Goal: Task Accomplishment & Management: Manage account settings

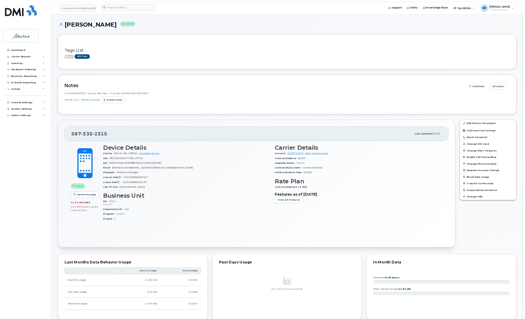
scroll to position [1139, 0]
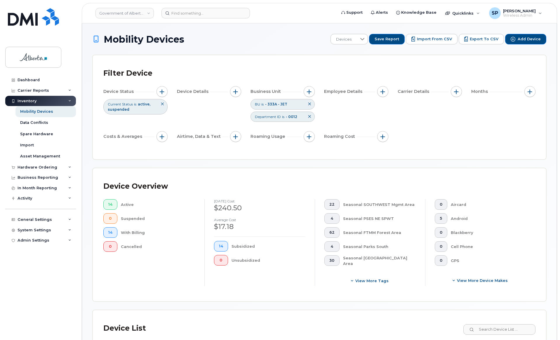
scroll to position [205, 0]
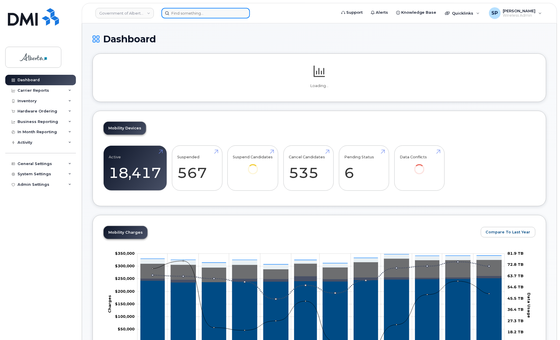
click at [182, 14] on input at bounding box center [206, 13] width 89 height 11
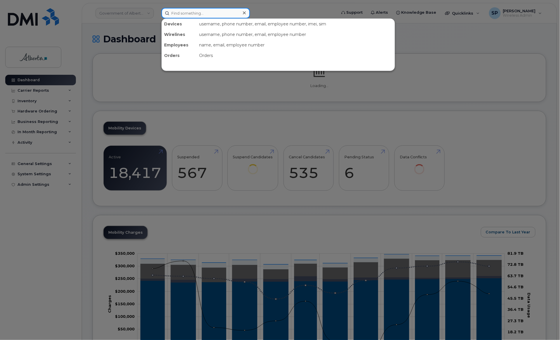
paste input "7802948367"
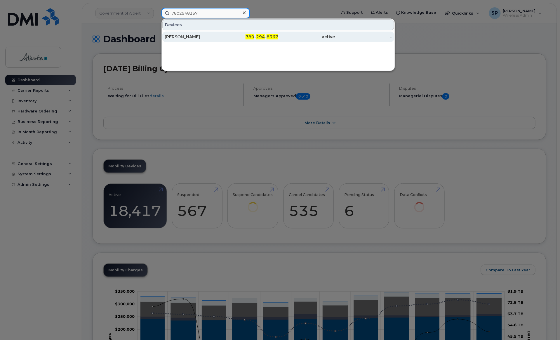
type input "7802948367"
click at [187, 36] on div "Sherri Wilson" at bounding box center [193, 37] width 57 height 6
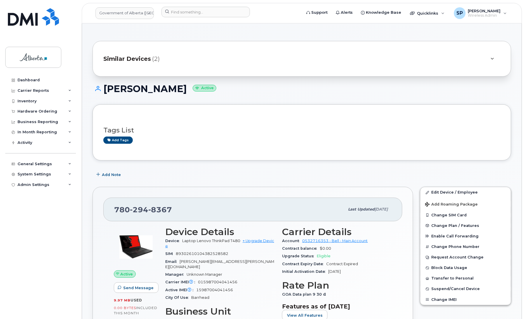
drag, startPoint x: 831, startPoint y: 1, endPoint x: 372, endPoint y: 138, distance: 479.8
click at [372, 138] on div "Add tags" at bounding box center [299, 139] width 393 height 7
click at [445, 193] on link "Edit Device / Employee" at bounding box center [466, 192] width 91 height 11
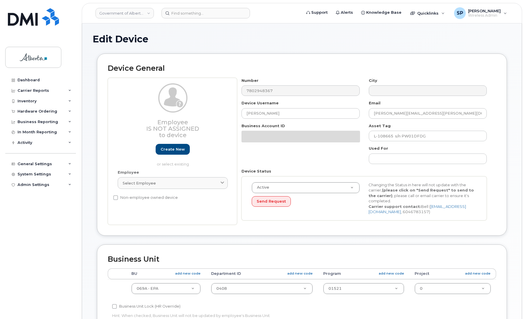
select select "4120331"
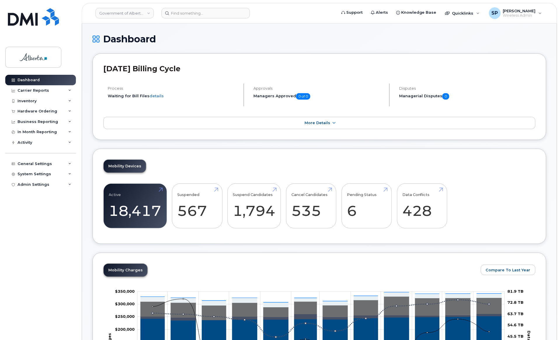
click at [455, 40] on h1 "Dashboard" at bounding box center [320, 39] width 454 height 10
click at [27, 109] on div "Hardware Ordering" at bounding box center [38, 111] width 40 height 5
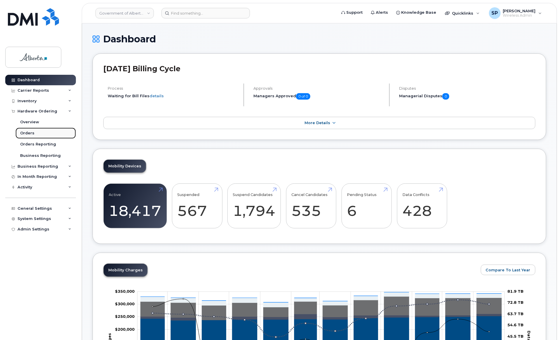
click at [23, 134] on div "Orders" at bounding box center [27, 133] width 14 height 5
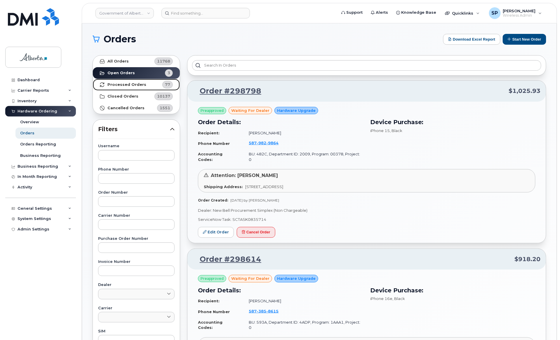
click at [124, 84] on strong "Processed Orders" at bounding box center [127, 84] width 39 height 5
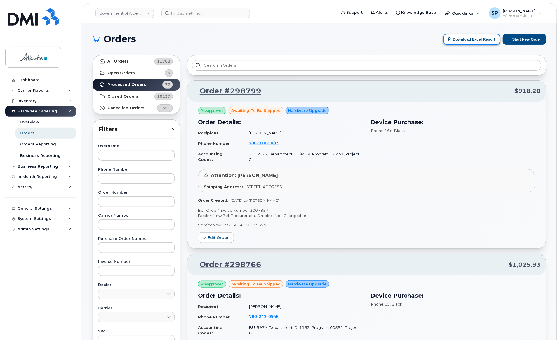
click at [481, 39] on button "Download Excel Report" at bounding box center [471, 39] width 57 height 11
click at [129, 72] on strong "Open Orders" at bounding box center [121, 73] width 27 height 5
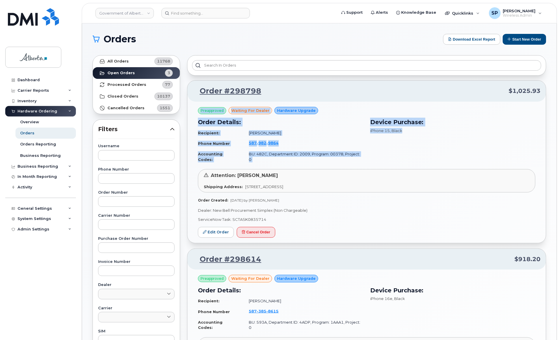
drag, startPoint x: 560, startPoint y: 101, endPoint x: 558, endPoint y: 128, distance: 26.7
click at [558, 128] on body "Government of [GEOGRAPHIC_DATA] (GOA) Support Alerts Knowledge Base Quicklinks …" at bounding box center [280, 259] width 560 height 519
click at [553, 122] on div "Orders Download Excel Report Start New Order All Orders 11768 Open Orders 3 Pro…" at bounding box center [319, 261] width 475 height 476
click at [517, 129] on div "iPhone 15 , Black" at bounding box center [452, 131] width 165 height 6
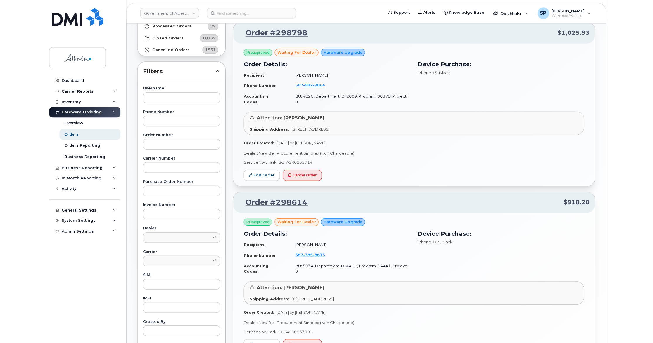
scroll to position [53, 0]
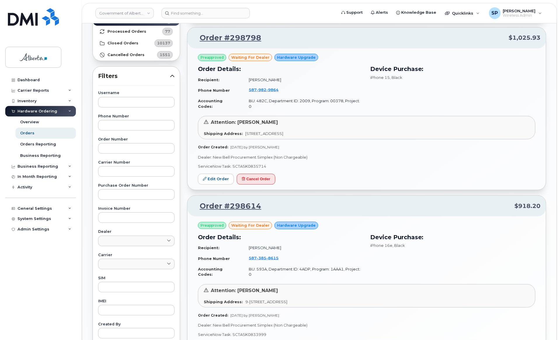
click at [531, 164] on p "ServiceNow Task: SCTASK0835714" at bounding box center [367, 167] width 338 height 6
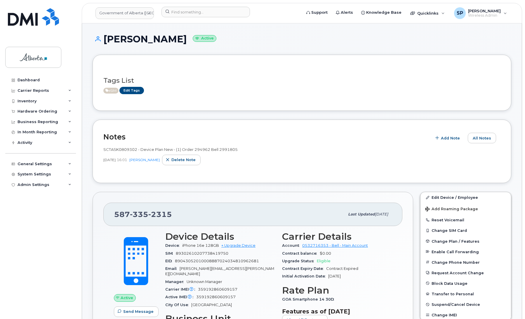
scroll to position [1139, 0]
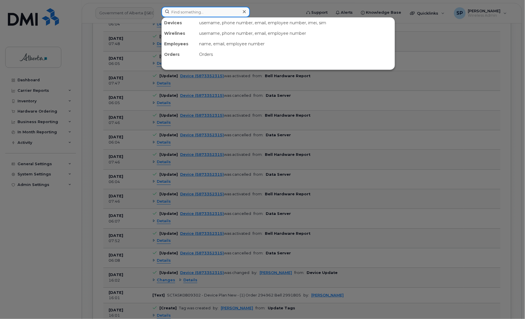
drag, startPoint x: 0, startPoint y: 0, endPoint x: 197, endPoint y: 10, distance: 196.9
click at [196, 11] on input at bounding box center [206, 12] width 89 height 11
paste input "5873857152"
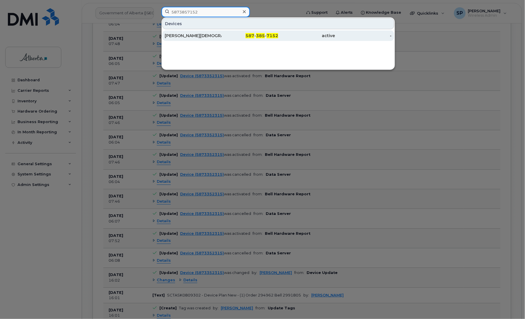
type input "5873857152"
click at [191, 36] on div "Mojtaba Ahmadizadeh" at bounding box center [193, 36] width 57 height 6
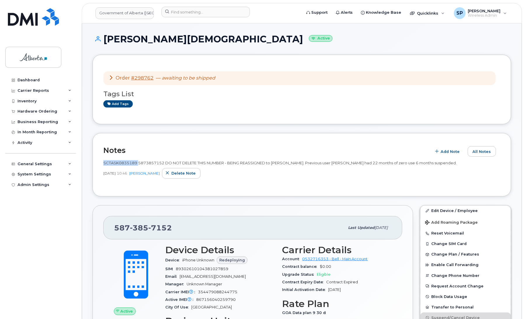
drag, startPoint x: 138, startPoint y: 163, endPoint x: 104, endPoint y: 164, distance: 33.9
click at [104, 164] on span "SCTASK0835189 5873857152 DO NOT DELETE THIS NUMBER - BEING REASSIGNED to Mojtab…" at bounding box center [280, 162] width 354 height 5
copy span "SCTASK0835189"
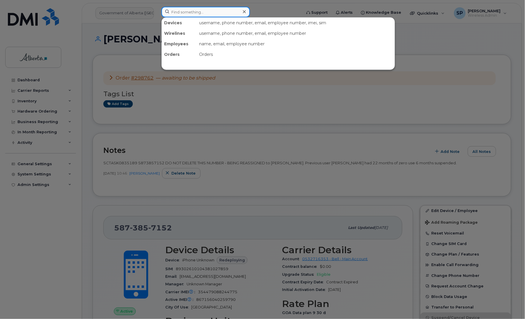
click at [202, 12] on input at bounding box center [206, 12] width 89 height 11
paste input "7802374945"
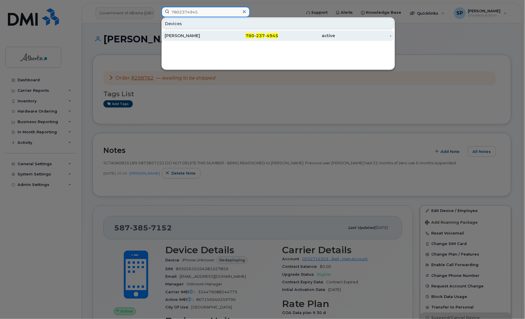
type input "7802374945"
click at [196, 37] on div "[PERSON_NAME]" at bounding box center [193, 36] width 57 height 6
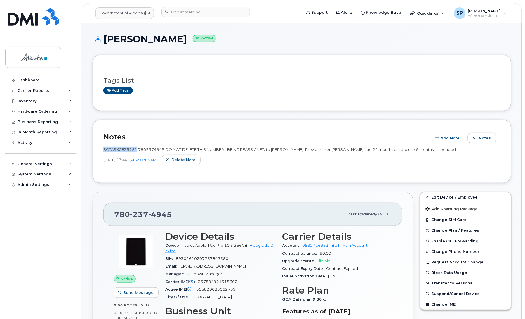
drag, startPoint x: 136, startPoint y: 150, endPoint x: 104, endPoint y: 148, distance: 32.4
click at [104, 148] on span "SCTASK0835251 7802374945 DO NOT DELETE THIS NUMBER - BEING REASSIGNED to [PERSO…" at bounding box center [280, 149] width 354 height 5
copy span "SCTASK0835251"
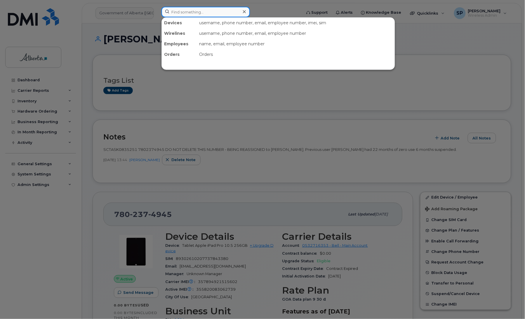
drag, startPoint x: 171, startPoint y: 10, endPoint x: 187, endPoint y: 11, distance: 16.1
click at [175, 11] on input at bounding box center [206, 12] width 89 height 11
paste input "5873575505"
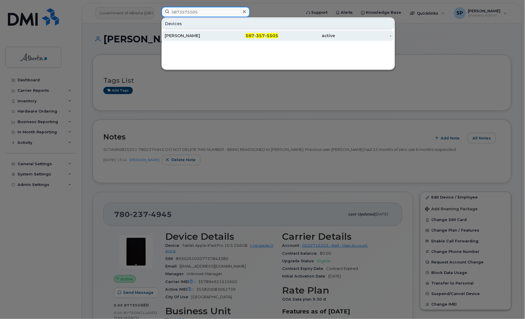
type input "5873575505"
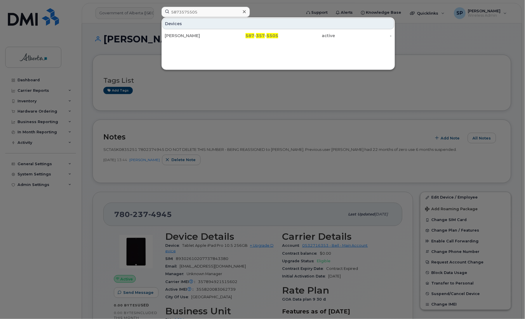
drag, startPoint x: 181, startPoint y: 36, endPoint x: 140, endPoint y: 59, distance: 47.5
click at [181, 36] on div "[PERSON_NAME]" at bounding box center [193, 36] width 57 height 6
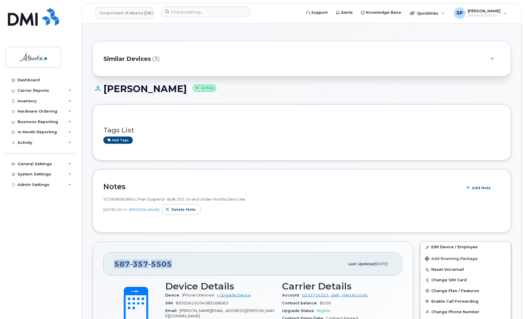
drag, startPoint x: 173, startPoint y: 260, endPoint x: 103, endPoint y: 268, distance: 70.3
copy span "587 357 5505"
click at [31, 111] on div "Hardware Ordering" at bounding box center [38, 111] width 40 height 5
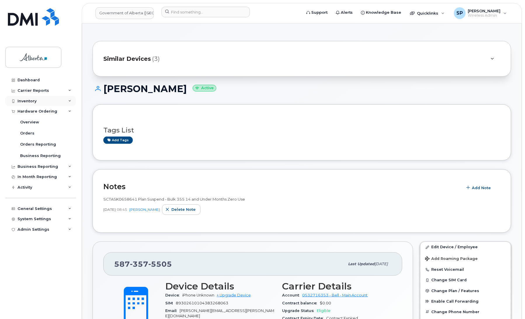
click at [26, 99] on div "Inventory" at bounding box center [27, 101] width 19 height 5
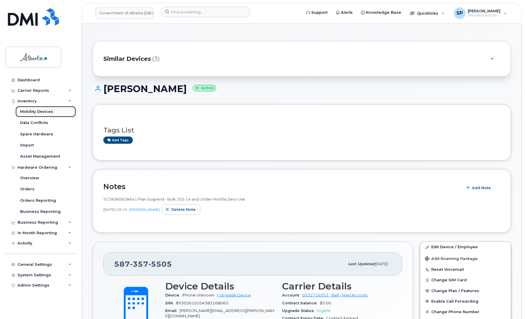
click at [26, 114] on div "Mobility Devices" at bounding box center [36, 111] width 33 height 5
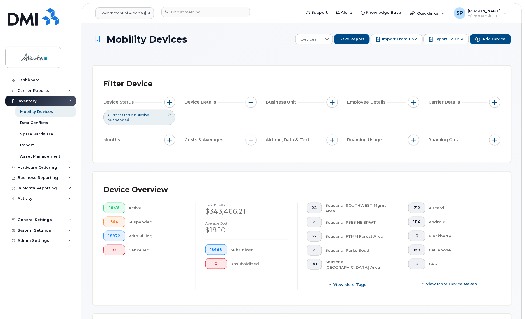
click at [161, 281] on div "18415 Active 564 Suspended 18972 With Billing 0 Cancelled" at bounding box center [145, 245] width 102 height 87
click at [332, 99] on button "button" at bounding box center [332, 102] width 11 height 11
click at [334, 130] on input "BU" at bounding box center [334, 129] width 5 height 5
checkbox input "true"
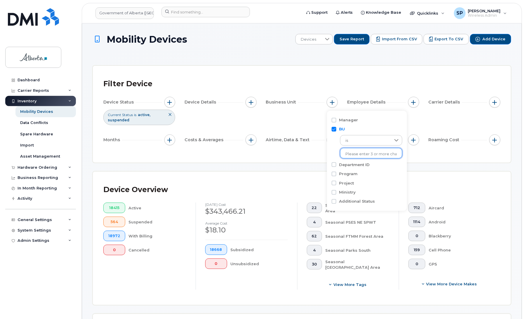
click at [357, 153] on input "text" at bounding box center [371, 153] width 51 height 5
click at [351, 136] on span "is" at bounding box center [366, 141] width 50 height 11
click at [351, 155] on li "is" at bounding box center [368, 155] width 56 height 11
click at [352, 154] on input "text" at bounding box center [371, 153] width 51 height 5
type input "I"
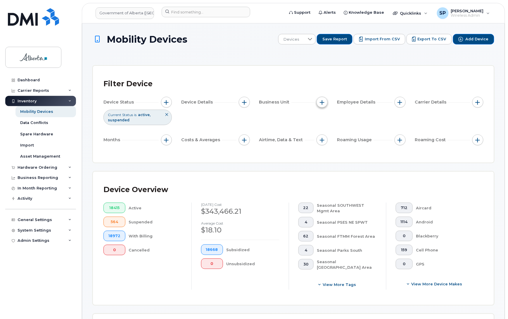
click at [323, 101] on span "button" at bounding box center [322, 102] width 5 height 5
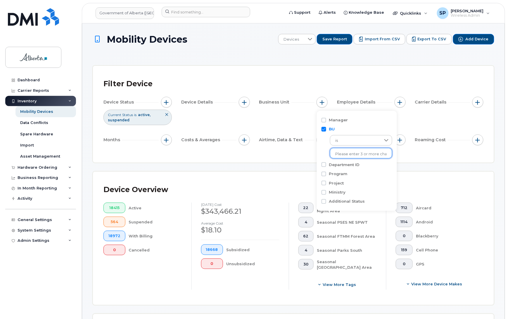
click at [346, 153] on input "text" at bounding box center [360, 153] width 51 height 5
type input "124"
click at [353, 166] on li "- 124A - IM" at bounding box center [358, 166] width 56 height 11
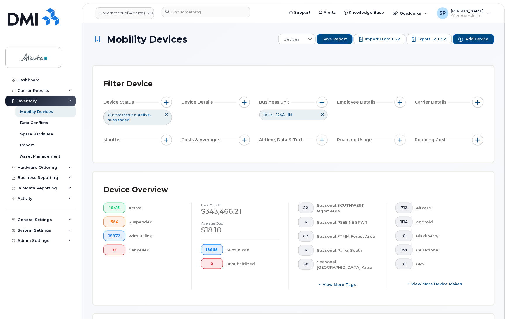
click at [443, 154] on div "Filter Device Device Status Current Status is active suspended Device Details B…" at bounding box center [293, 114] width 401 height 97
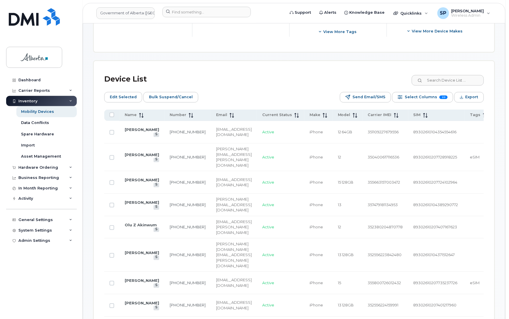
scroll to position [254, 0]
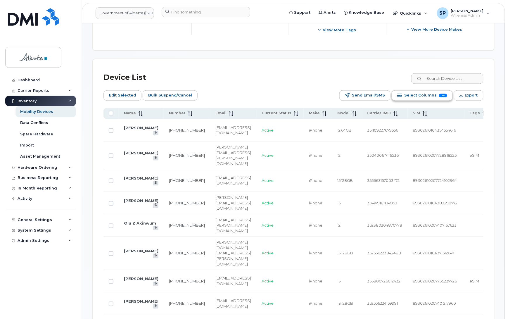
click at [411, 96] on span "Select Columns" at bounding box center [420, 95] width 32 height 9
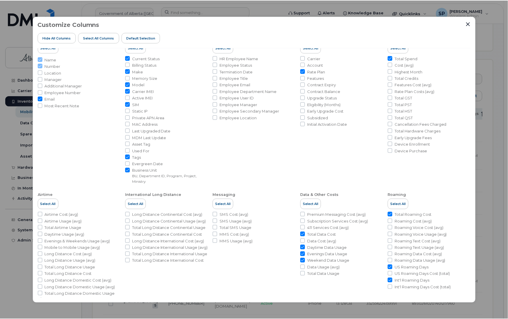
scroll to position [19, 0]
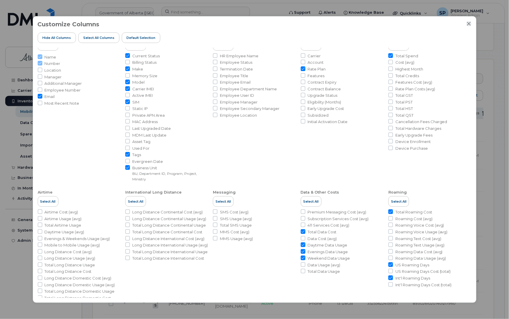
click at [467, 24] on icon "Close" at bounding box center [469, 23] width 5 height 5
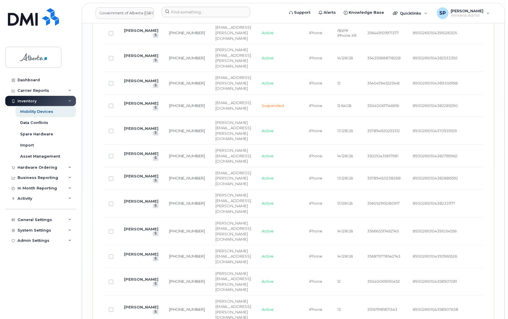
scroll to position [1229, 0]
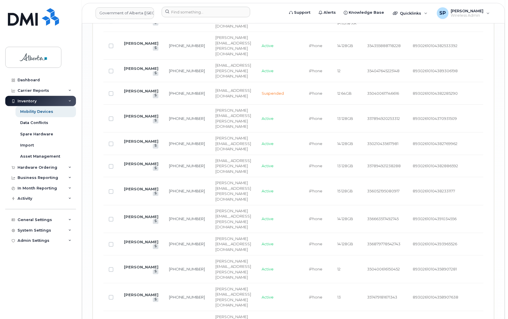
click at [47, 278] on div "Dashboard Carrier Reports Monthly Billing Data Daily Data Pooling Data Behavior…" at bounding box center [41, 192] width 72 height 235
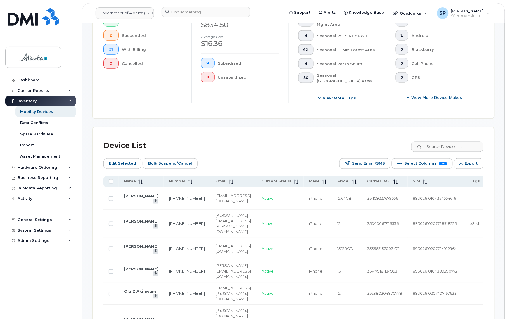
scroll to position [180, 0]
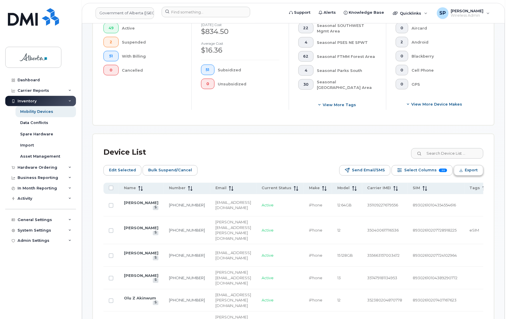
click at [469, 171] on span "Export" at bounding box center [471, 170] width 13 height 9
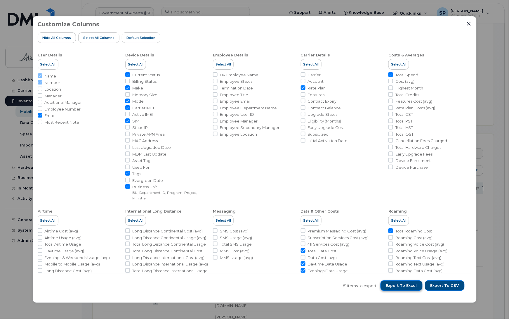
click at [408, 285] on span "Export to Excel" at bounding box center [401, 285] width 31 height 5
click at [484, 105] on div "Customize Columns Hide All Columns Select all Columns Default Selection User De…" at bounding box center [254, 159] width 509 height 319
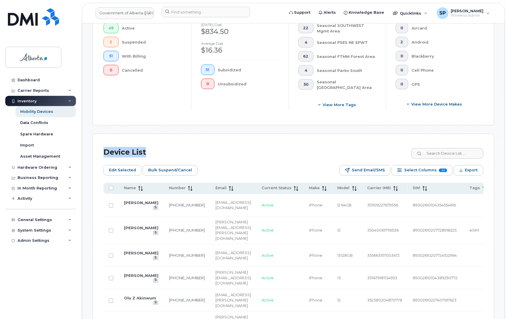
drag, startPoint x: 507, startPoint y: 97, endPoint x: 505, endPoint y: 130, distance: 33.1
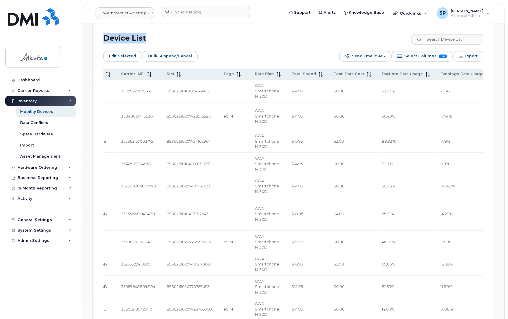
scroll to position [290, 0]
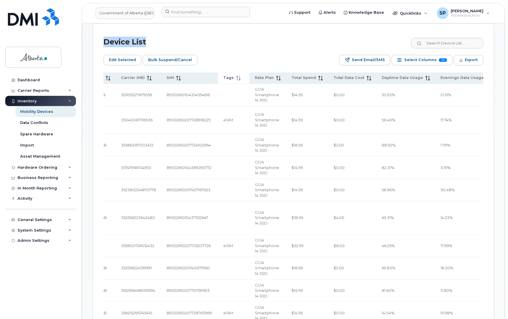
click at [241, 77] on icon at bounding box center [238, 78] width 5 height 5
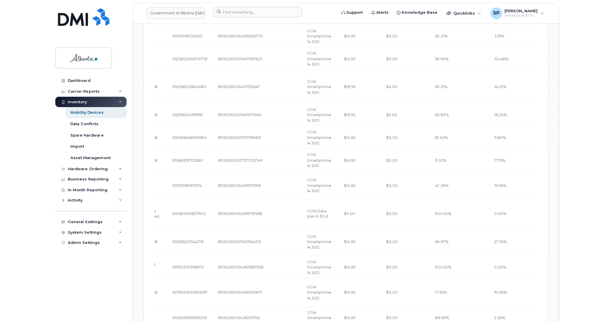
scroll to position [0, 0]
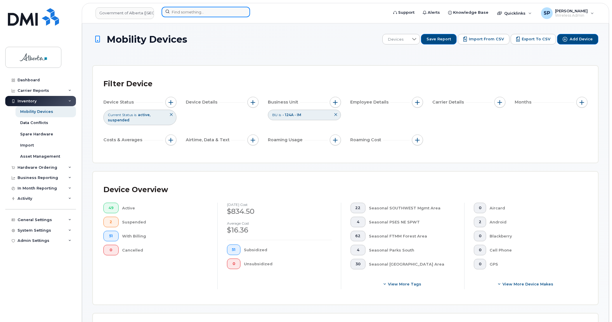
click at [186, 10] on input at bounding box center [206, 12] width 89 height 11
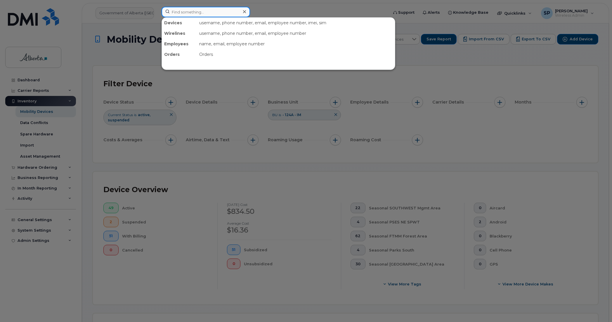
paste input "4038449766"
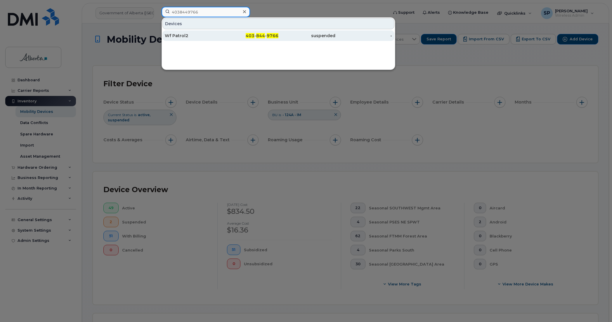
type input "4038449766"
click at [187, 39] on div "Wf Patrol2" at bounding box center [193, 36] width 57 height 6
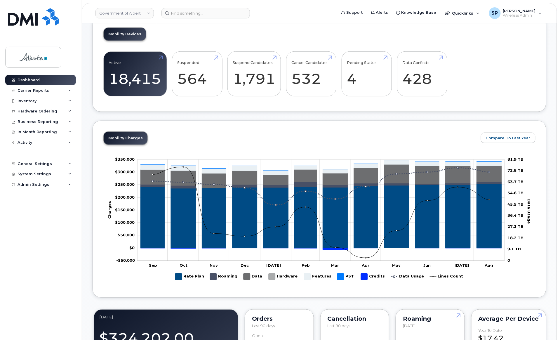
scroll to position [89, 0]
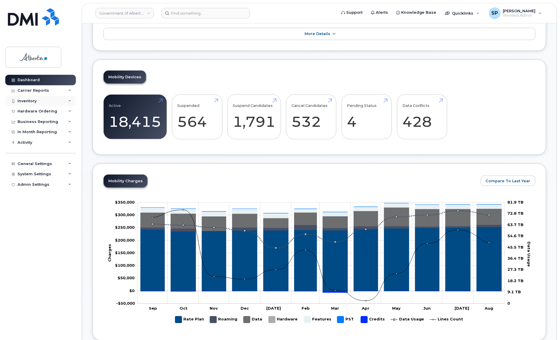
click at [30, 102] on div "Inventory" at bounding box center [27, 101] width 19 height 5
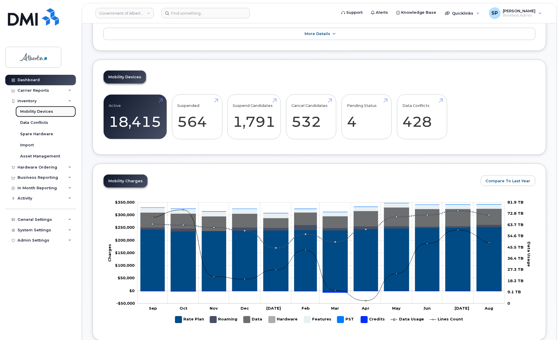
click at [37, 112] on div "Mobility Devices" at bounding box center [36, 111] width 33 height 5
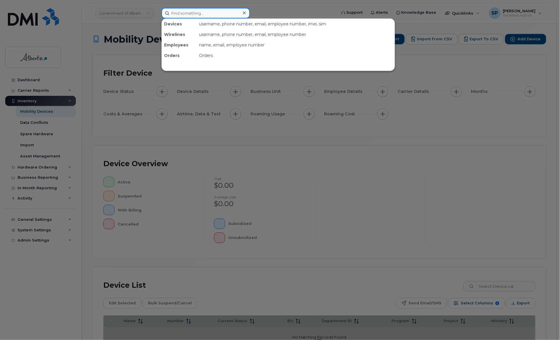
click at [223, 13] on input at bounding box center [206, 13] width 89 height 11
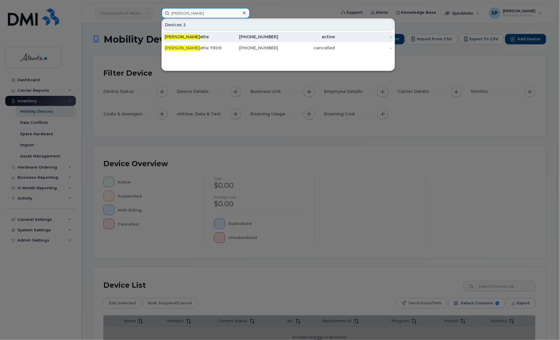
type input "bonnie mall"
drag, startPoint x: 199, startPoint y: 36, endPoint x: 202, endPoint y: 39, distance: 3.7
click at [199, 37] on div "Bonnie Mall ette" at bounding box center [193, 37] width 57 height 6
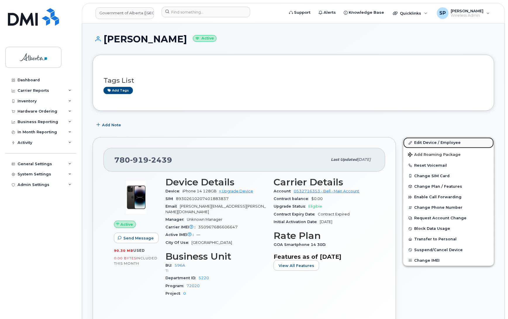
click at [437, 140] on link "Edit Device / Employee" at bounding box center [448, 142] width 91 height 11
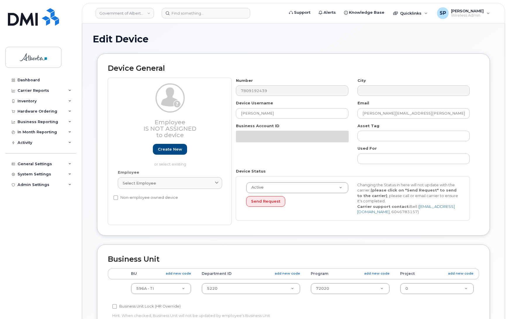
select select "4797729"
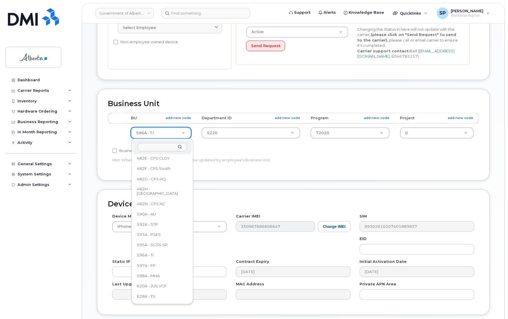
scroll to position [375, 0]
drag, startPoint x: 190, startPoint y: 273, endPoint x: 190, endPoint y: 269, distance: 4.7
click at [190, 269] on ul "004A - Unknown 008A - AE 011A - AGI 022A - ACSW 050A - EDU 060A - EM 069A - EPA…" at bounding box center [161, 228] width 57 height 146
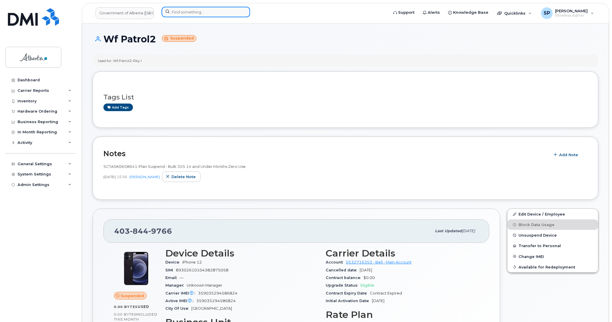
click at [206, 8] on input at bounding box center [206, 12] width 89 height 11
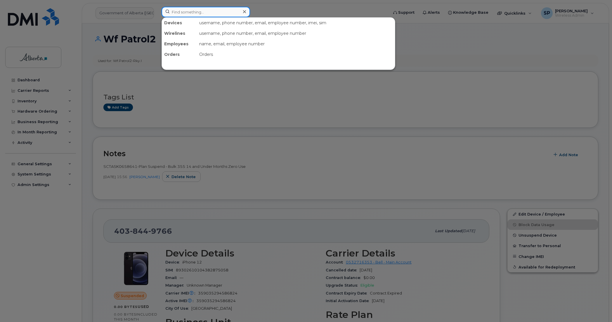
paste input "5873433206"
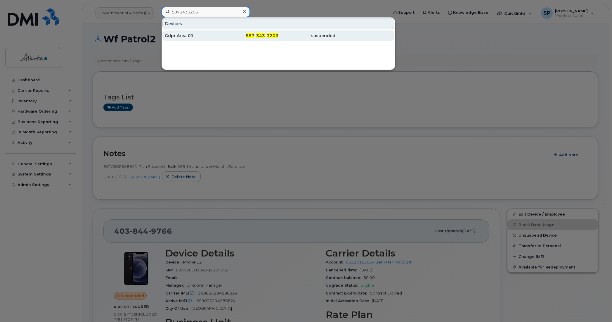
type input "5873433206"
click at [193, 37] on div "Gdpr Area 01" at bounding box center [193, 36] width 57 height 6
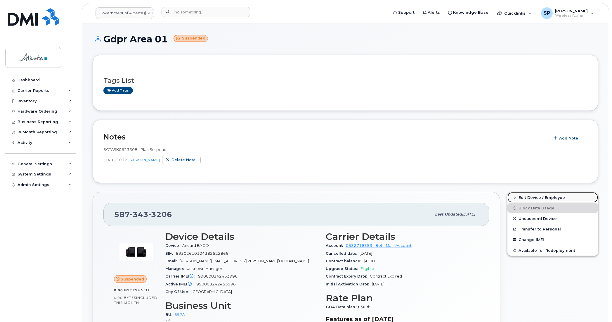
click at [528, 198] on link "Edit Device / Employee" at bounding box center [552, 197] width 91 height 11
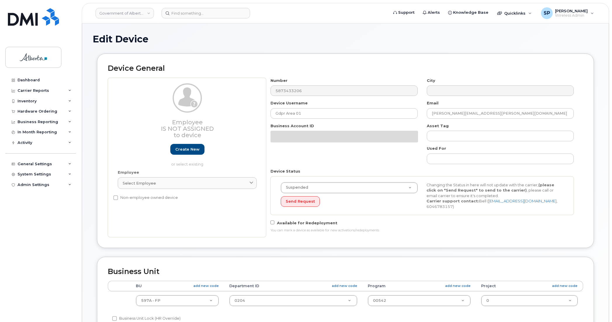
select select "4797726"
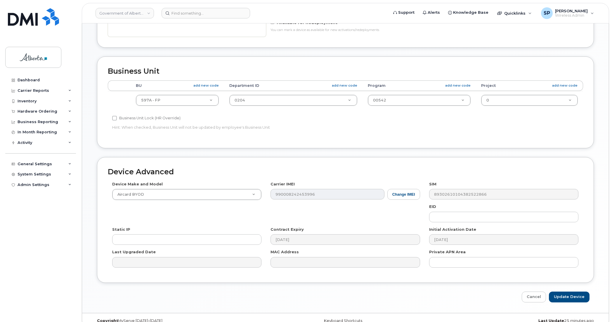
scroll to position [201, 0]
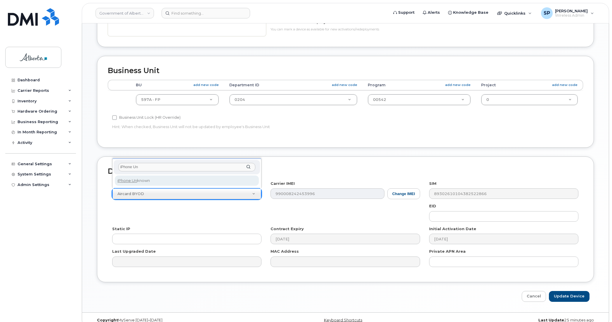
type input "iPhone Un"
select select "185"
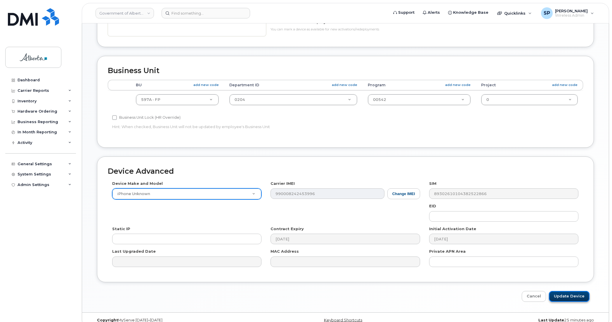
click at [562, 294] on input "Update Device" at bounding box center [569, 296] width 41 height 11
type input "Saving..."
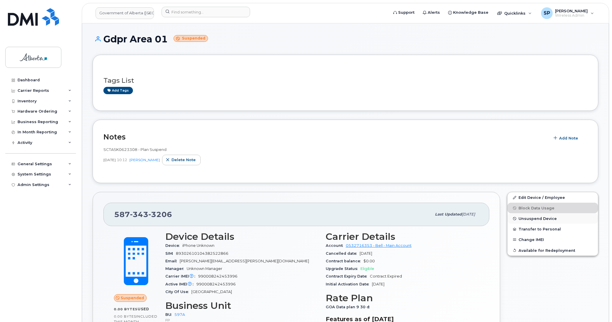
click at [540, 219] on span "Unsuspend Device" at bounding box center [538, 218] width 38 height 4
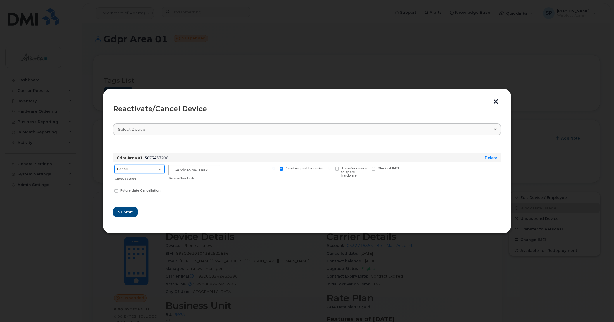
click at [132, 168] on select "Cancel Suspend - Extend Suspension Reactivate" at bounding box center [139, 168] width 50 height 9
select select "[object Object]"
click at [114, 164] on select "Cancel Suspend - Extend Suspension Reactivate" at bounding box center [139, 168] width 50 height 9
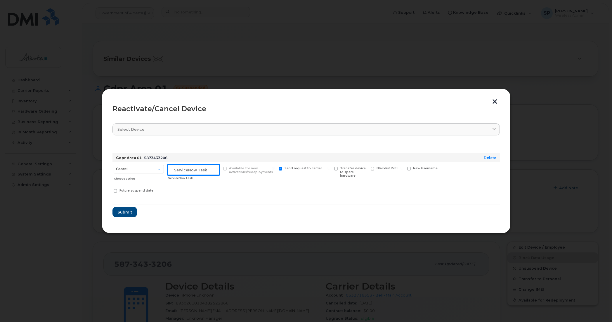
click at [195, 167] on input "text" at bounding box center [194, 169] width 52 height 11
paste input "SCTASK0835941"
type input "SCTASK0835941 Repurpose"
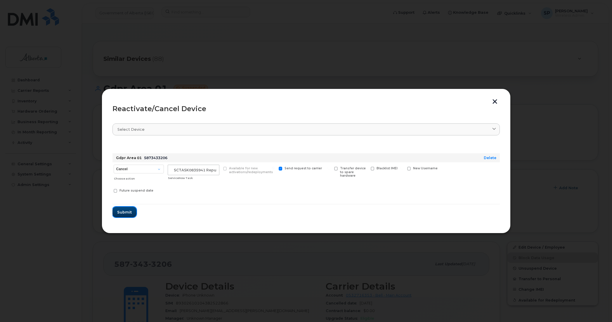
click at [127, 211] on span "Submit" at bounding box center [124, 212] width 15 height 6
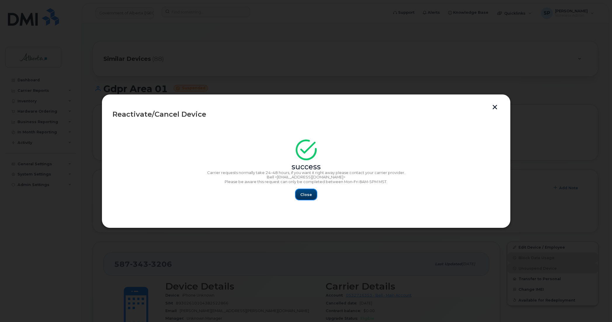
click at [306, 195] on span "Close" at bounding box center [306, 195] width 12 height 6
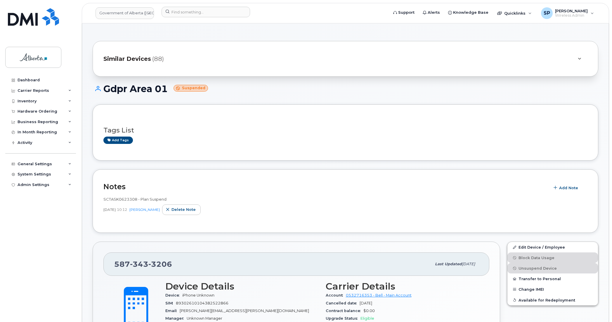
click at [332, 84] on h1 "Gdpr Area 01 Suspended" at bounding box center [346, 89] width 506 height 10
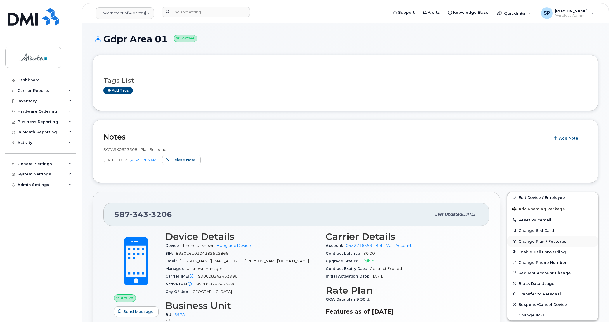
click at [542, 240] on div "Edit Device / Employee Add Roaming Package Reset Voicemail Change SIM Card Chan…" at bounding box center [553, 290] width 98 height 204
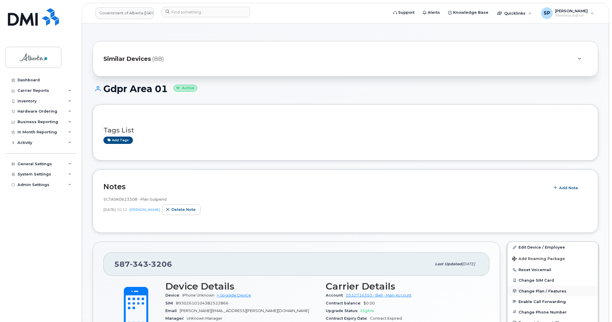
click at [539, 291] on span "Change Plan / Features" at bounding box center [543, 290] width 48 height 4
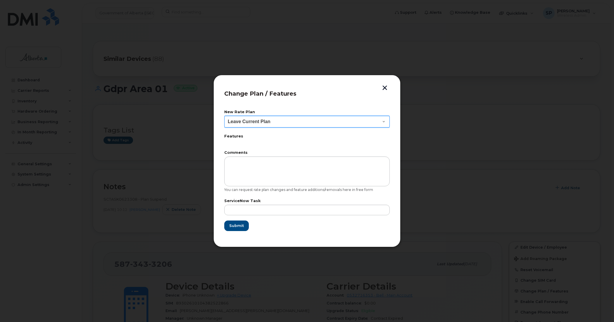
click at [243, 121] on select "Leave Current Plan GOA - Voice Plan 5 GOA Smartphone 14 30D GOA Unlimited Smart…" at bounding box center [306, 122] width 165 height 12
select select "2483362"
click at [224, 116] on select "Leave Current Plan GOA - Voice Plan 5 GOA Smartphone 14 30D GOA Unlimited Smart…" at bounding box center [306, 122] width 165 height 12
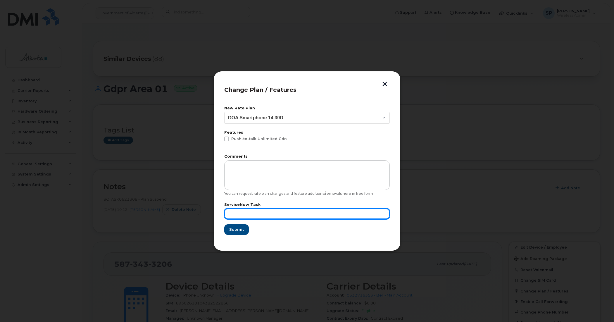
click at [243, 210] on input "text" at bounding box center [306, 213] width 165 height 11
paste input "SCTASK0835941"
type input "SCTASK0835941 Repurpose"
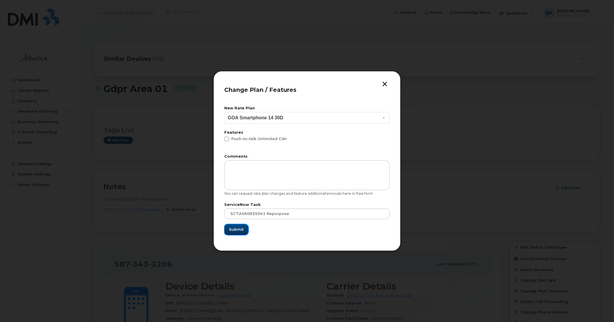
click at [235, 229] on span "Submit" at bounding box center [236, 229] width 15 height 6
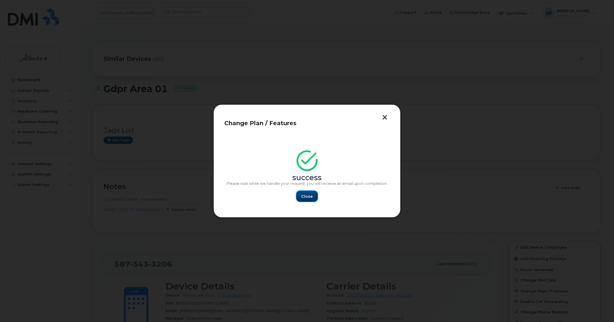
click at [306, 195] on span "Close" at bounding box center [307, 196] width 12 height 6
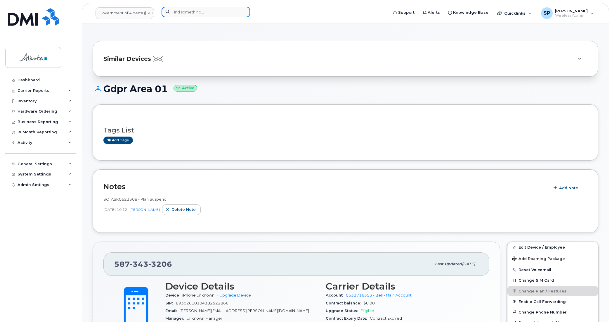
click at [179, 9] on input at bounding box center [206, 12] width 89 height 11
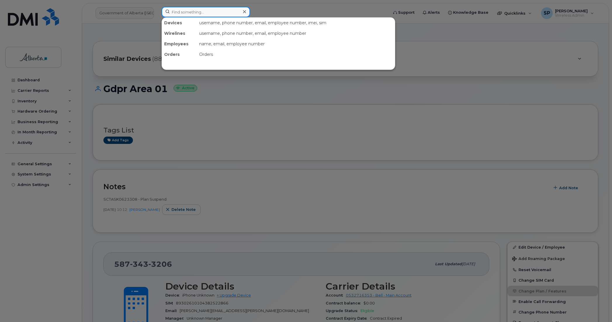
paste input "7802388107"
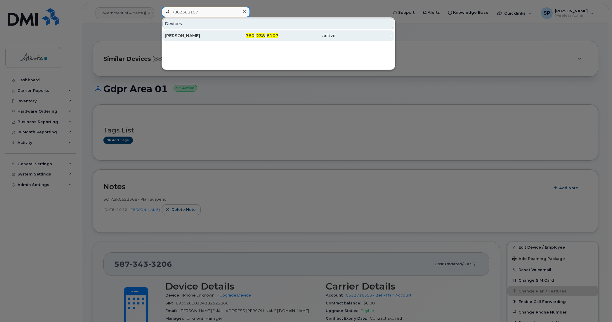
type input "7802388107"
click at [176, 37] on div "[PERSON_NAME]" at bounding box center [193, 36] width 57 height 6
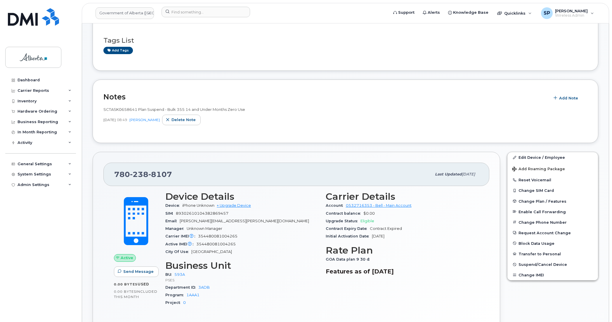
scroll to position [112, 0]
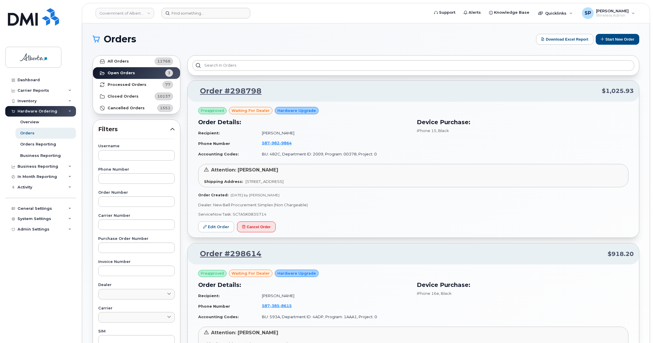
scroll to position [53, 0]
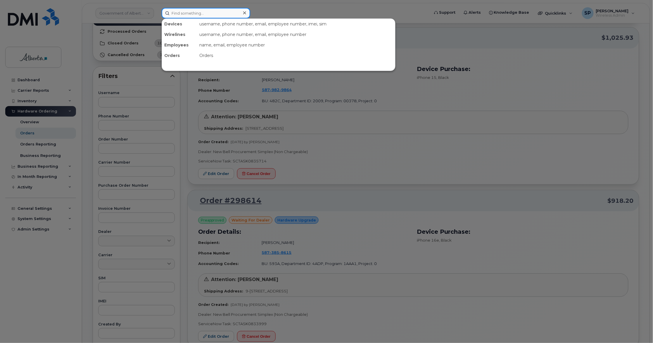
click at [209, 14] on input at bounding box center [206, 13] width 89 height 11
paste input "5875450184"
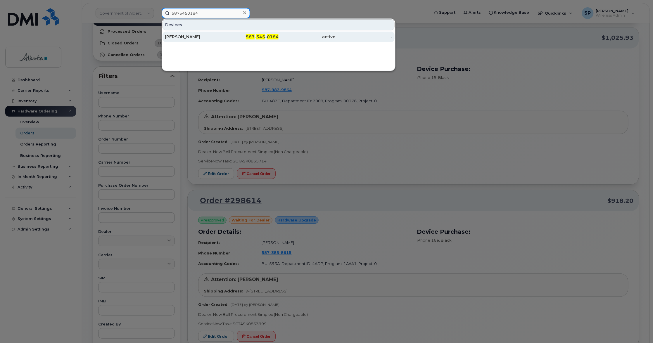
type input "5875450184"
click at [184, 37] on div "[PERSON_NAME]" at bounding box center [193, 37] width 57 height 6
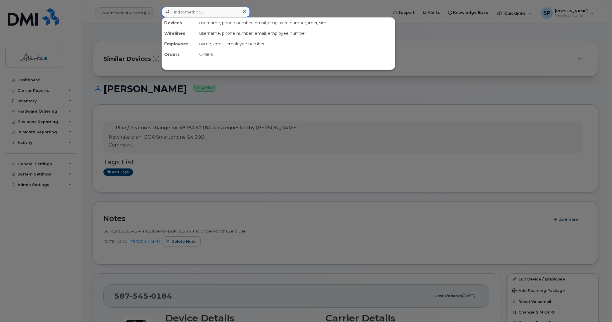
click at [186, 9] on input at bounding box center [206, 12] width 89 height 11
paste input "Cheryl Jamieson"
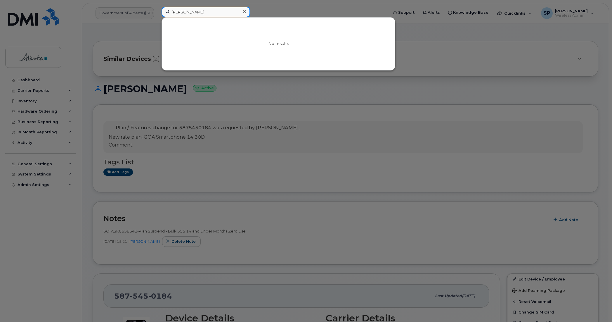
drag, startPoint x: 206, startPoint y: 13, endPoint x: 129, endPoint y: 20, distance: 77.7
click at [157, 20] on div "Cheryl Jamieson No results" at bounding box center [273, 13] width 232 height 13
paste input "7802646431"
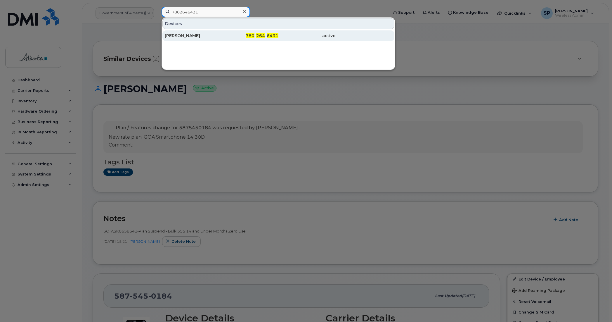
type input "7802646431"
click at [184, 37] on div "[PERSON_NAME]" at bounding box center [193, 36] width 57 height 6
